Goal: Find specific page/section

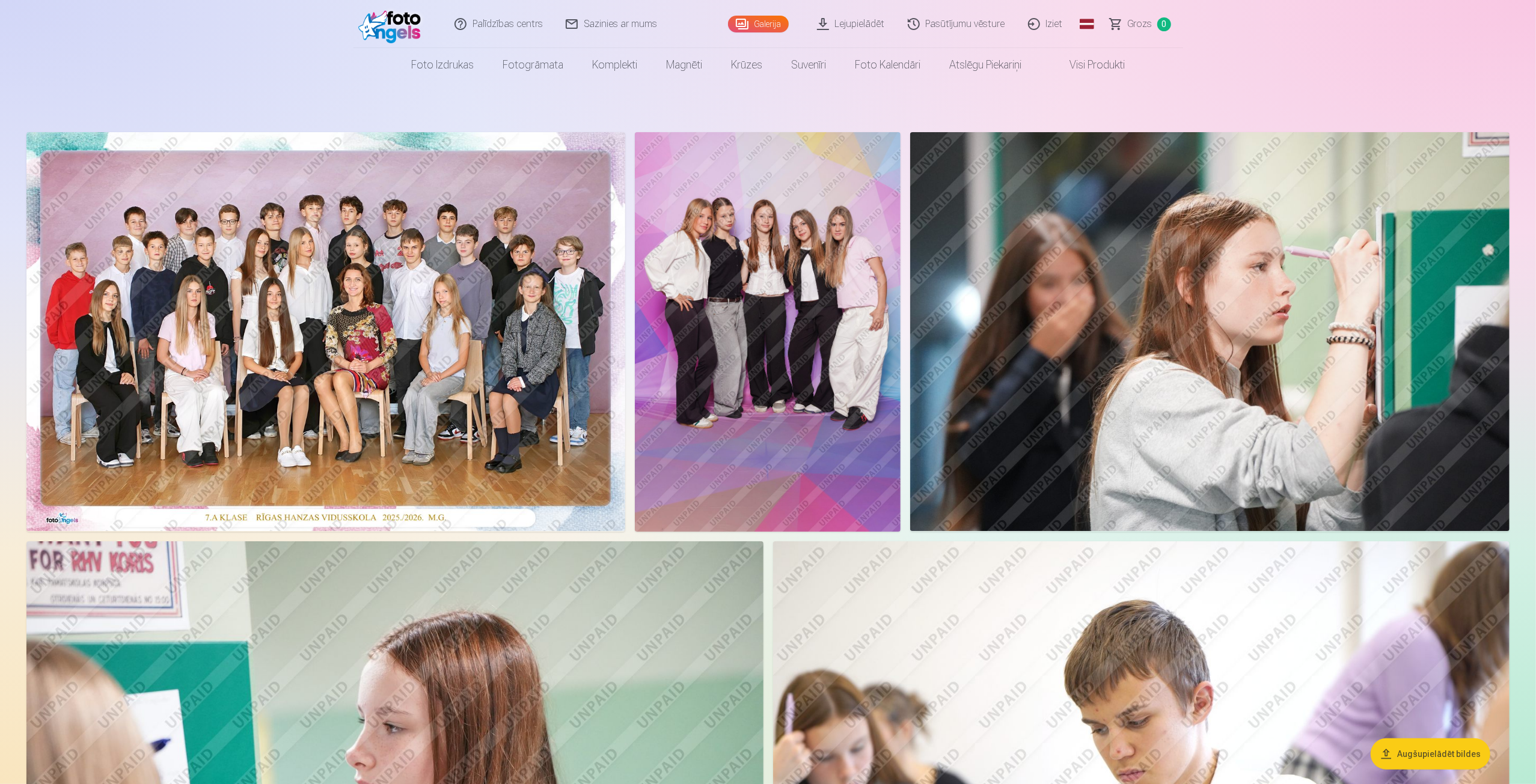
click at [758, 21] on link "Galerija" at bounding box center [759, 24] width 61 height 17
click at [848, 25] on link "Lejupielādēt" at bounding box center [852, 24] width 91 height 48
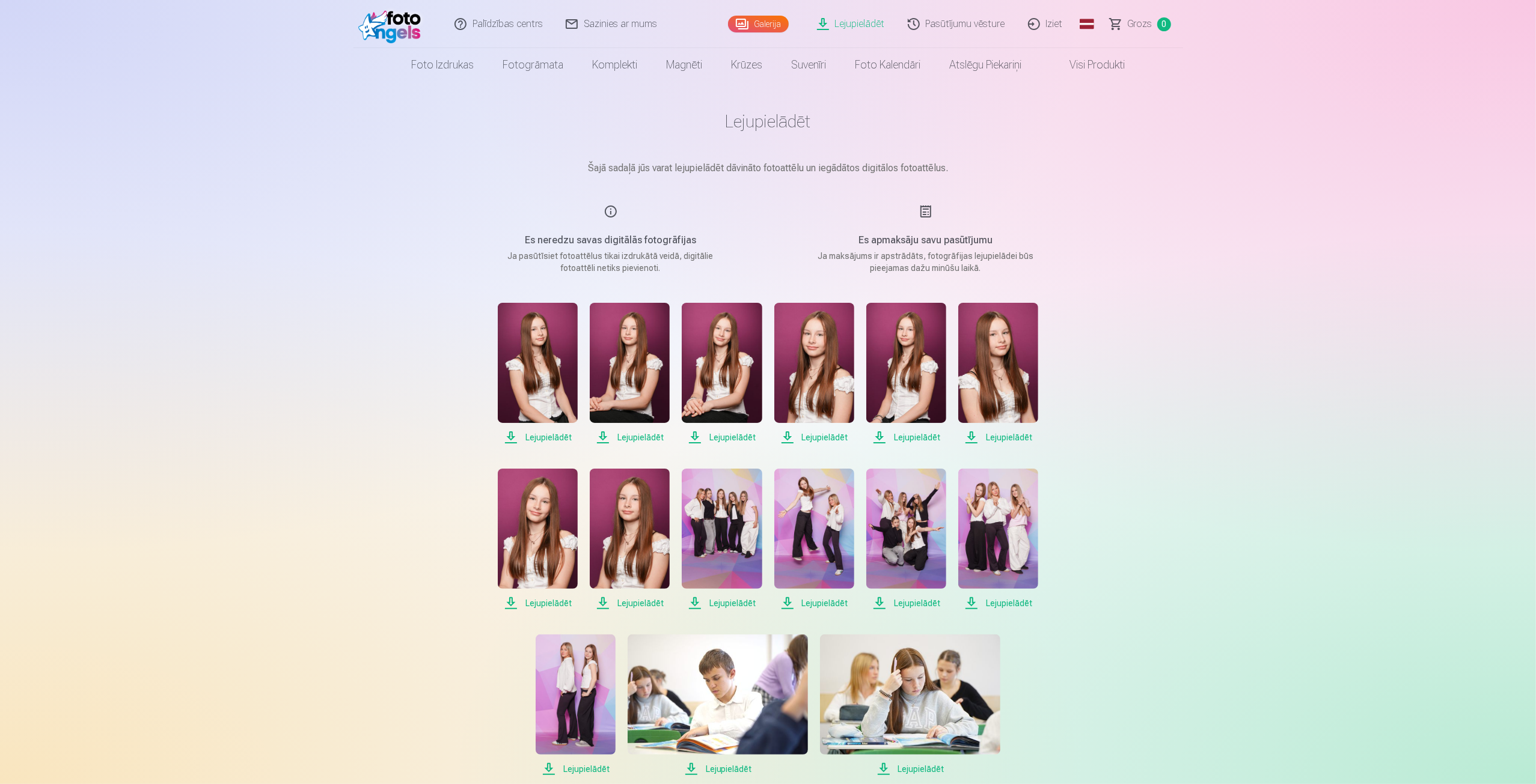
click at [1046, 25] on link "Iziet" at bounding box center [1045, 24] width 58 height 48
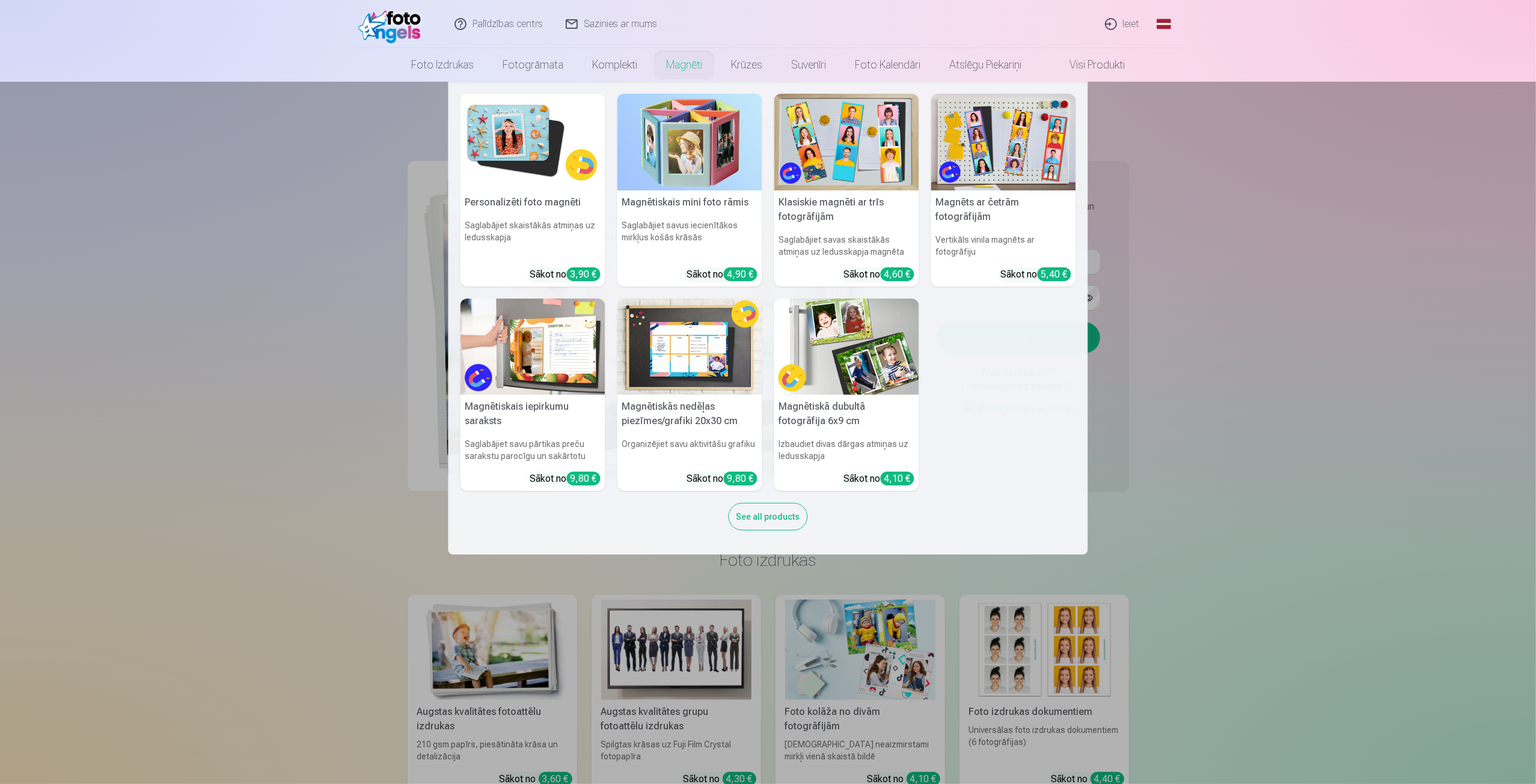
click at [1216, 199] on nav "Personalizēti foto magnēti Saglabājiet skaistākās atmiņas uz ledusskapja Sākot …" at bounding box center [768, 318] width 1536 height 473
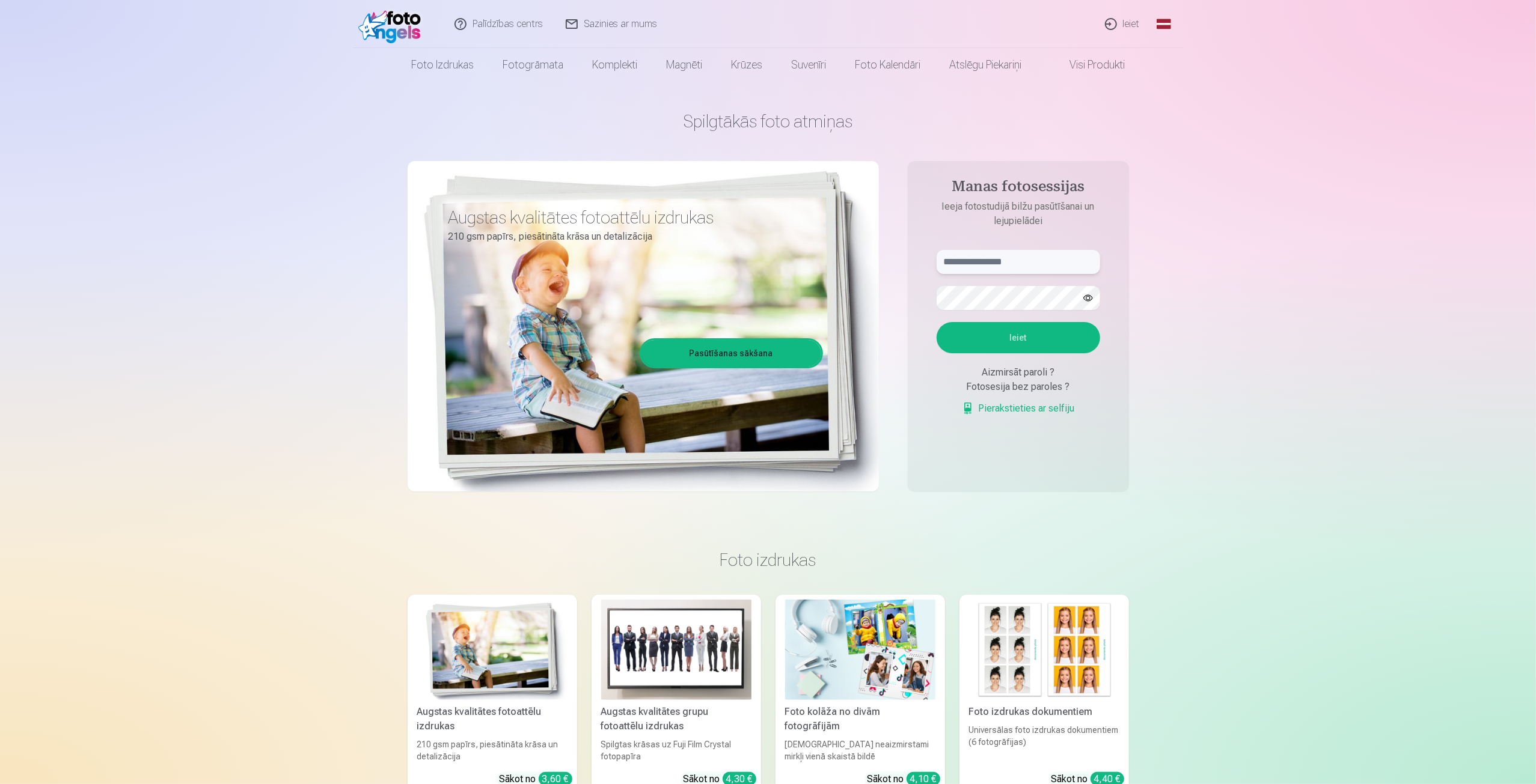
click at [1022, 263] on input "text" at bounding box center [1018, 261] width 163 height 24
type input "**********"
click at [1026, 338] on button "Ieiet" at bounding box center [1018, 337] width 163 height 31
